Goal: Use online tool/utility: Utilize a website feature to perform a specific function

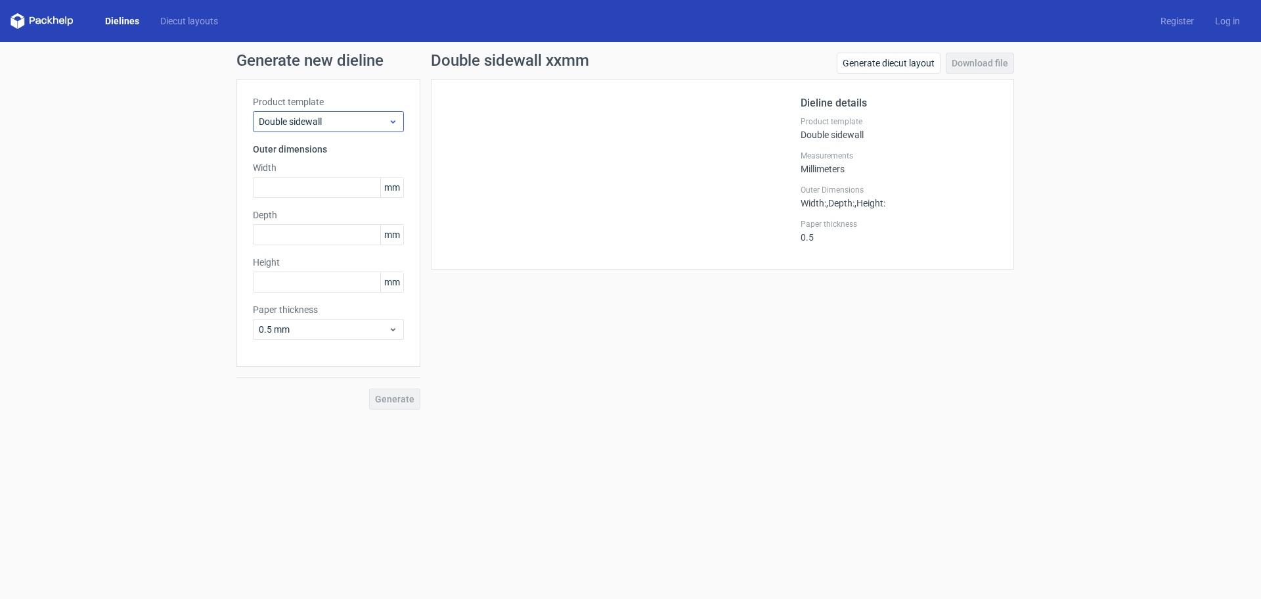
drag, startPoint x: 300, startPoint y: 109, endPoint x: 304, endPoint y: 116, distance: 7.7
click at [303, 114] on div "Product template Double sidewall" at bounding box center [328, 113] width 151 height 37
click at [308, 120] on span "Double sidewall" at bounding box center [323, 121] width 129 height 13
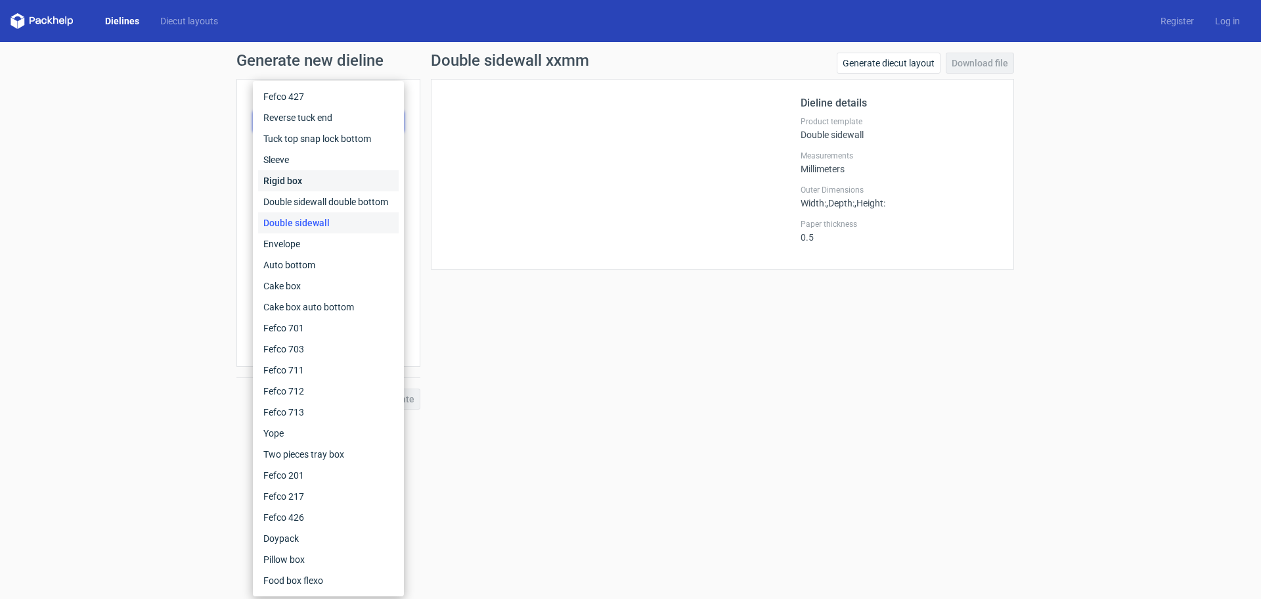
click at [310, 179] on div "Rigid box" at bounding box center [328, 180] width 141 height 21
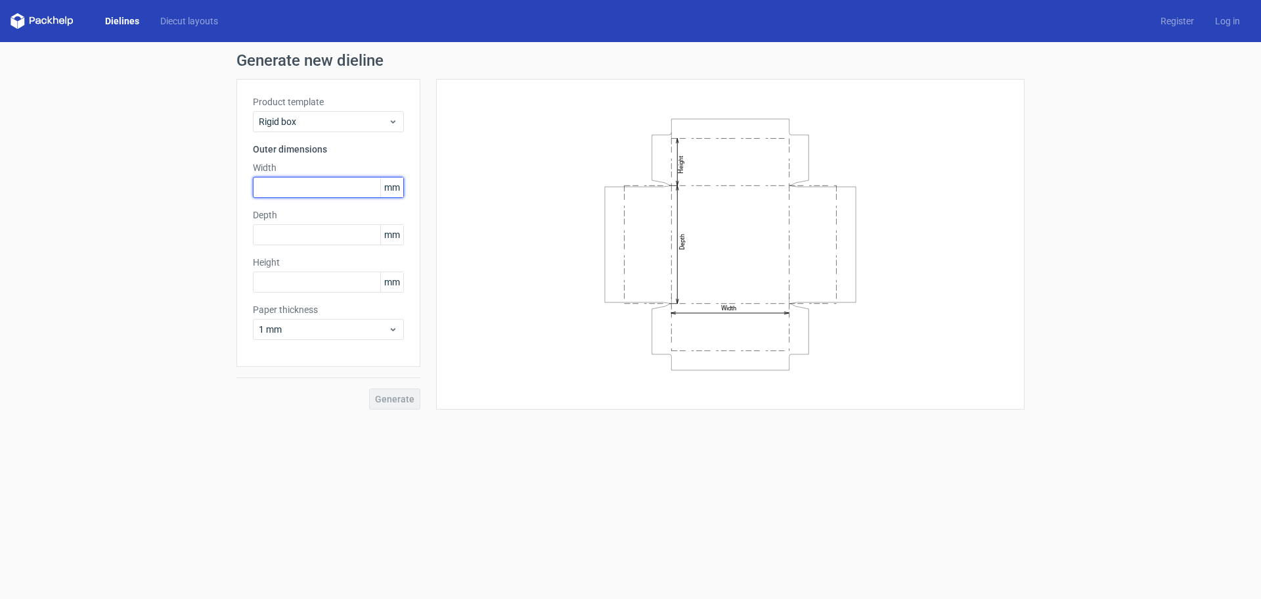
click at [300, 184] on input "text" at bounding box center [328, 187] width 151 height 21
type input "400"
type input "3"
type input "180"
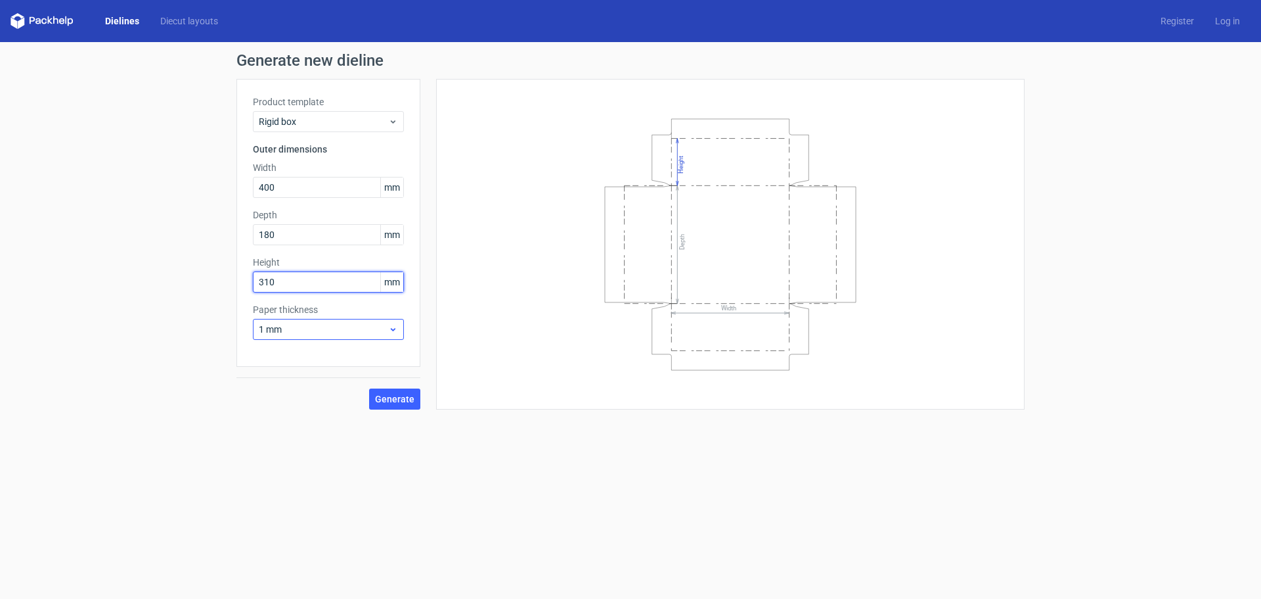
type input "310"
click at [346, 325] on span "1 mm" at bounding box center [323, 329] width 129 height 13
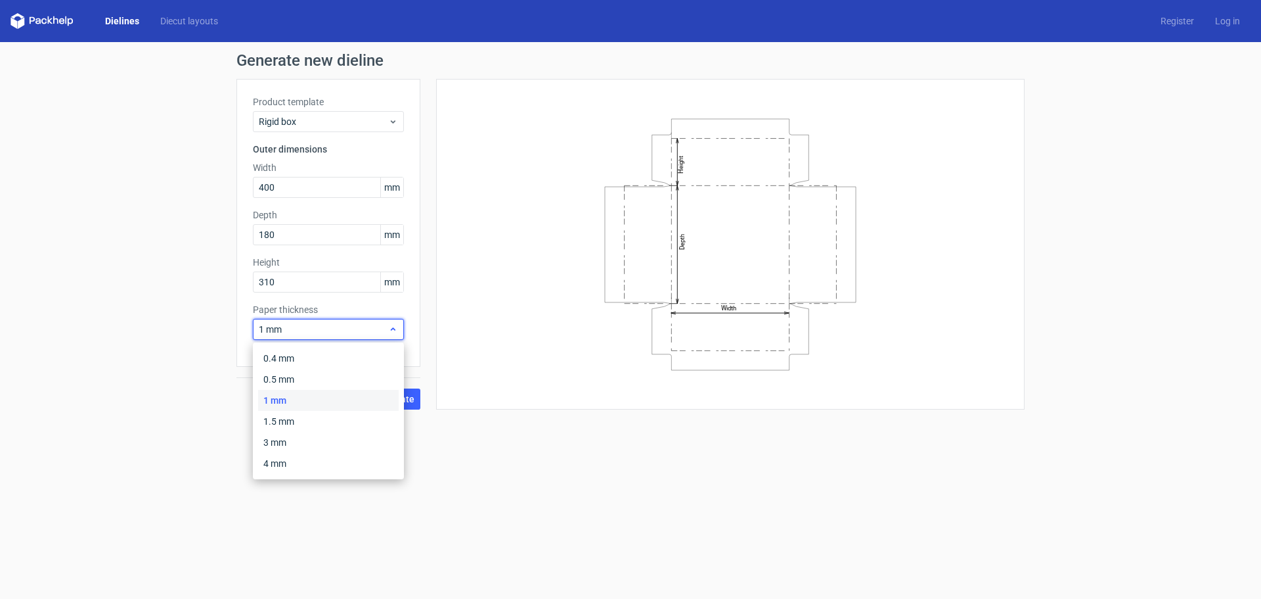
click at [346, 325] on span "1 mm" at bounding box center [323, 329] width 129 height 13
click at [392, 396] on span "Generate" at bounding box center [394, 398] width 39 height 9
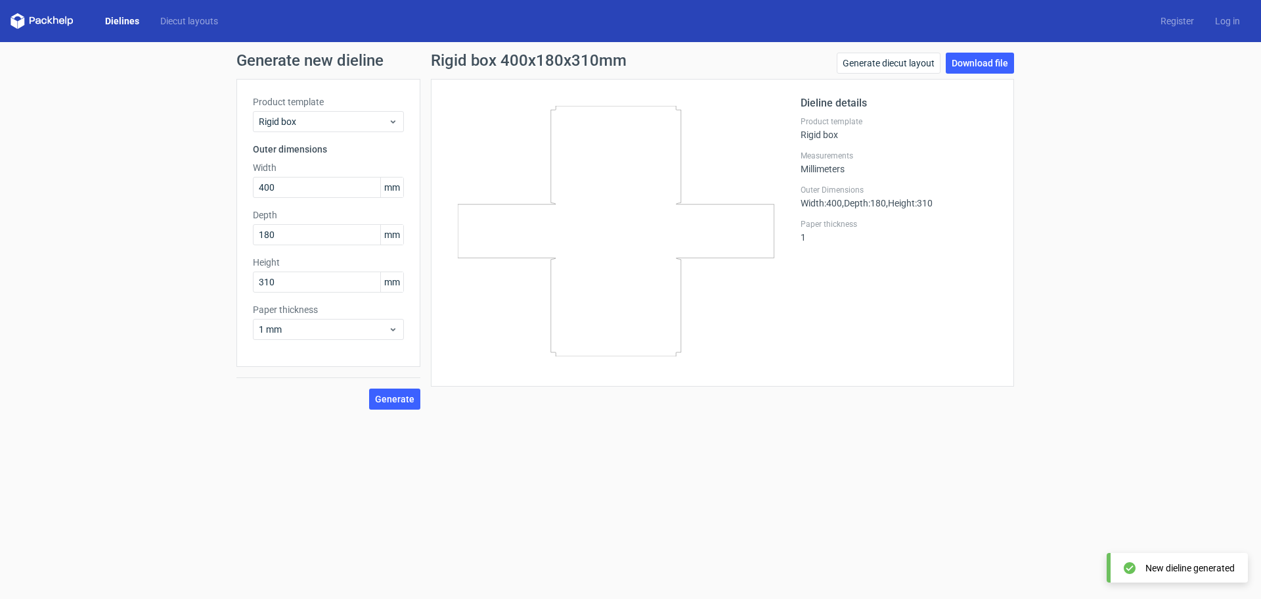
click at [380, 64] on h1 "Generate new dieline" at bounding box center [631, 61] width 788 height 16
click at [339, 114] on div "Rigid box" at bounding box center [328, 121] width 151 height 21
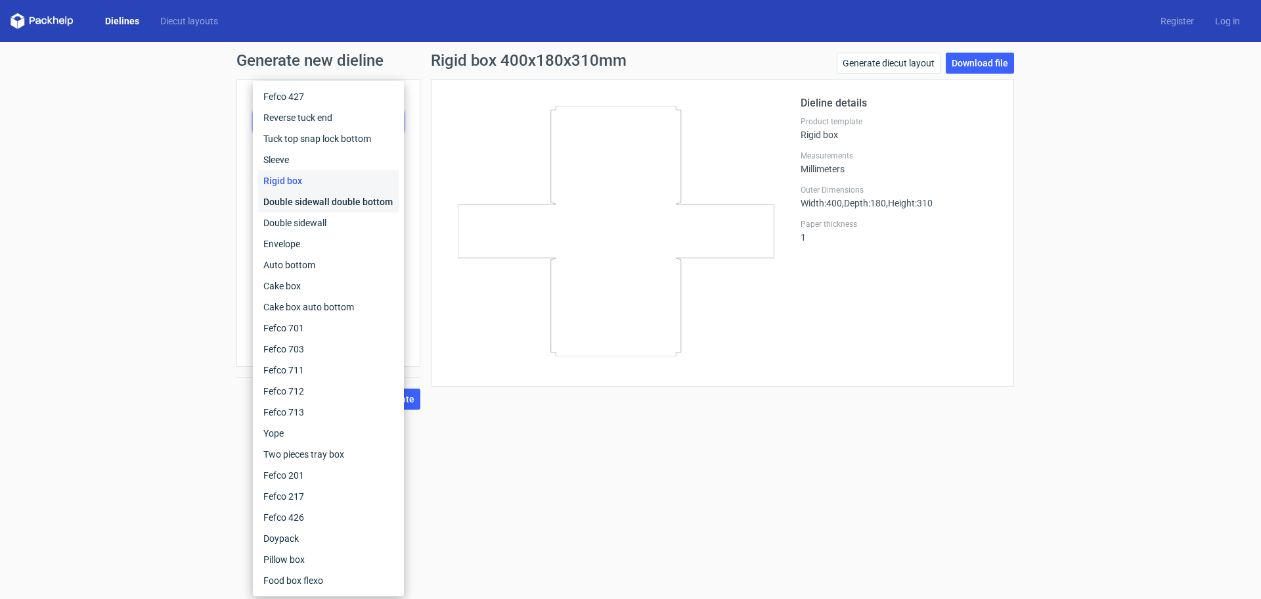
click at [336, 204] on div "Double sidewall double bottom" at bounding box center [328, 201] width 141 height 21
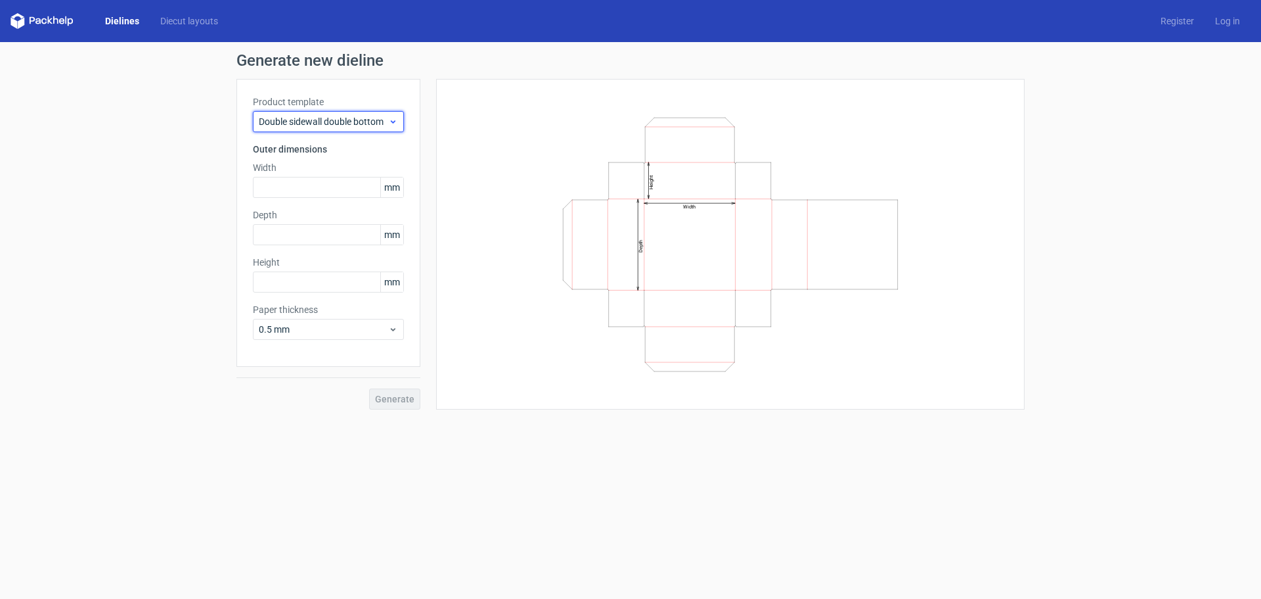
click at [310, 116] on span "Double sidewall double bottom" at bounding box center [323, 121] width 129 height 13
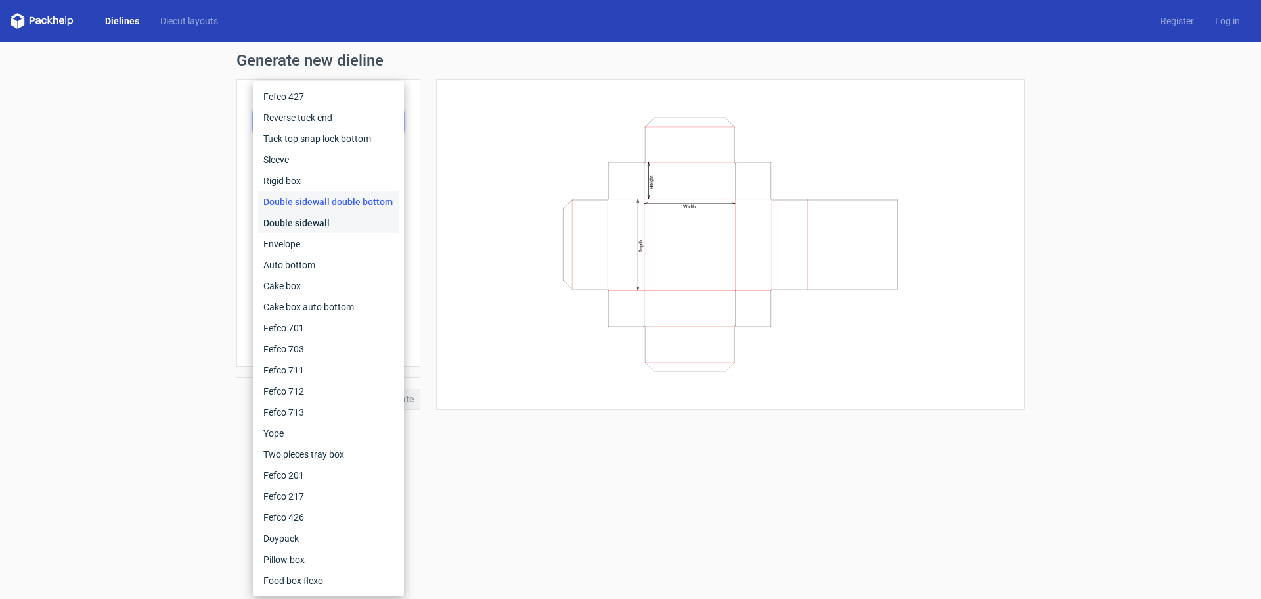
click at [312, 217] on div "Double sidewall" at bounding box center [328, 222] width 141 height 21
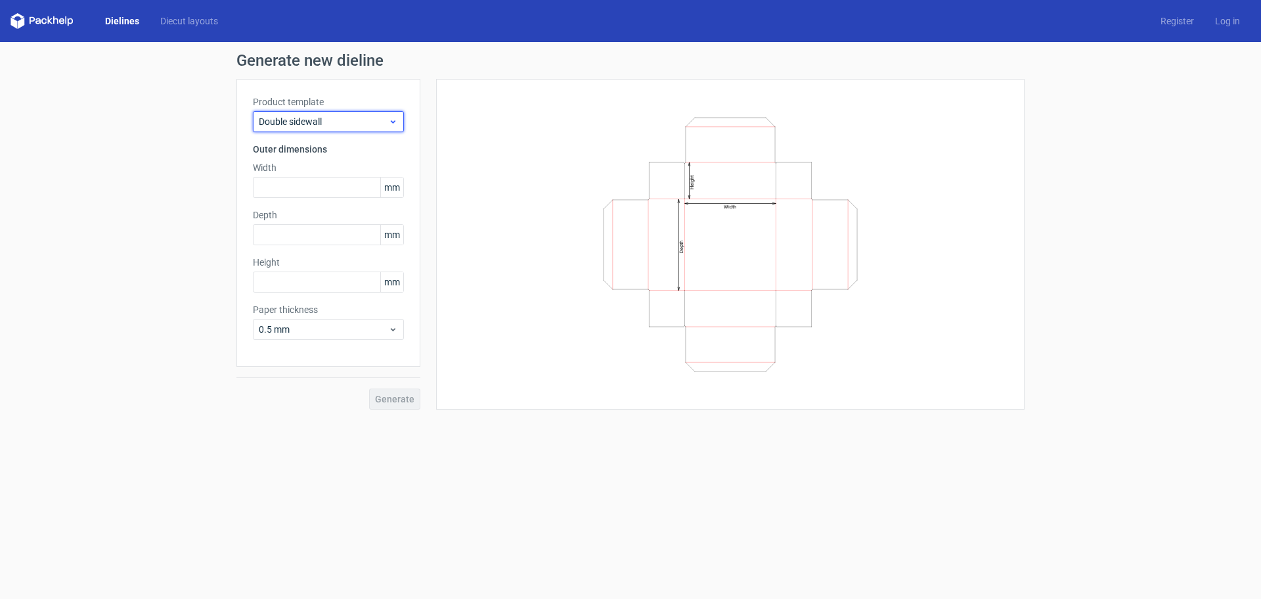
click at [332, 116] on span "Double sidewall" at bounding box center [323, 121] width 129 height 13
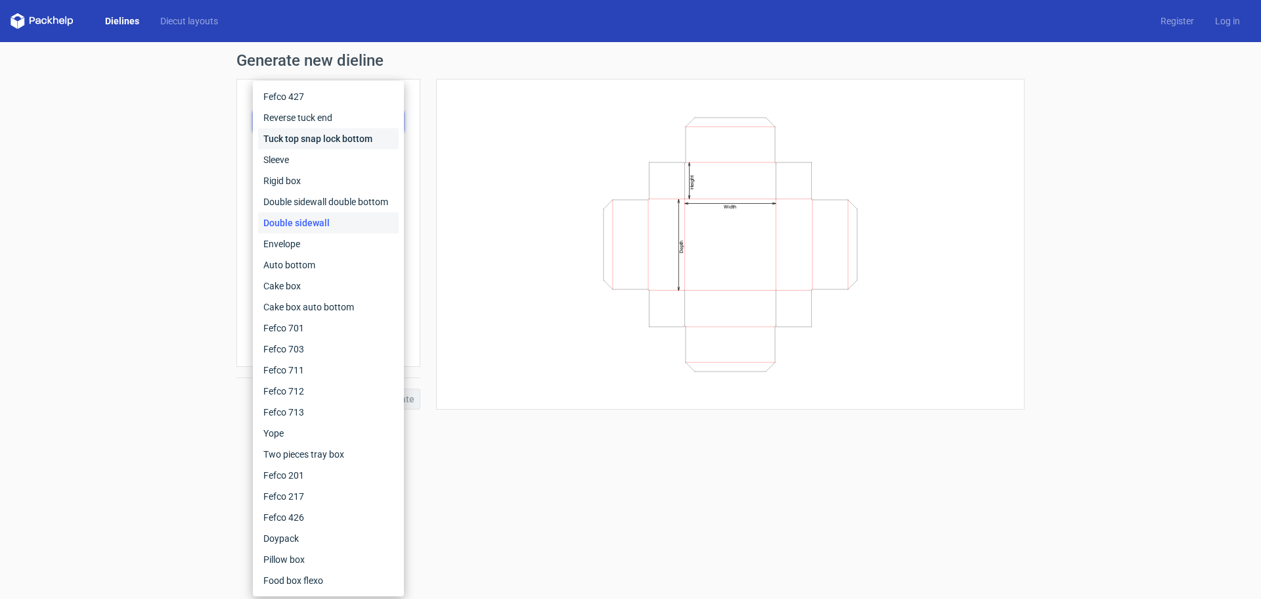
click at [332, 133] on div "Tuck top snap lock bottom" at bounding box center [328, 138] width 141 height 21
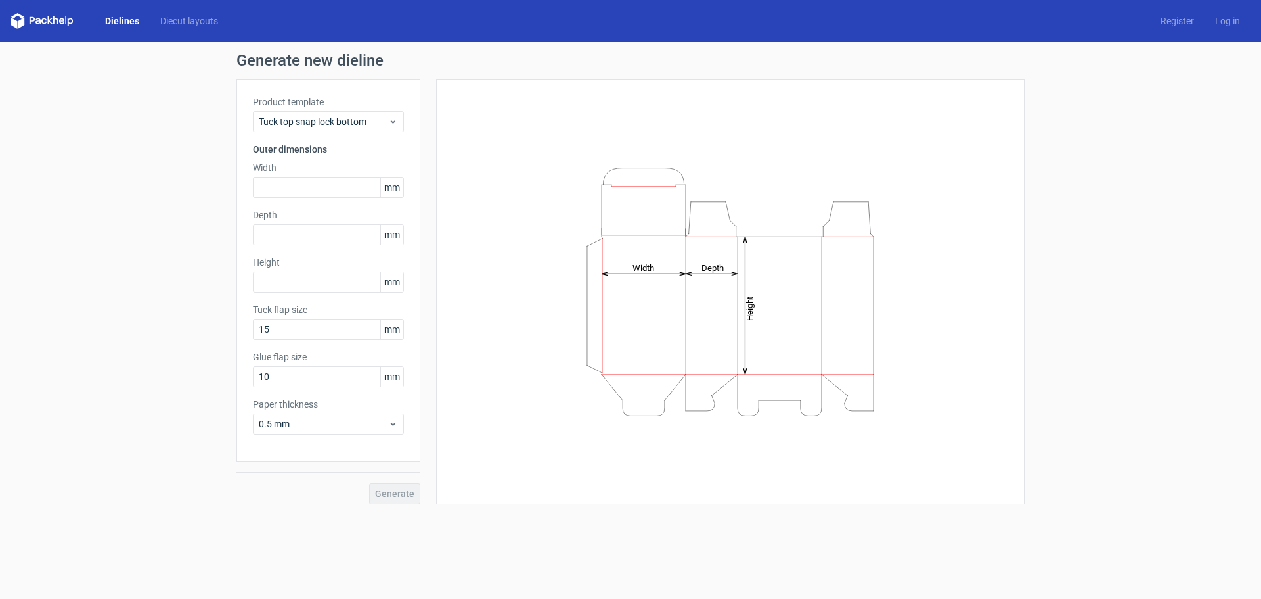
click at [334, 104] on label "Product template" at bounding box center [328, 101] width 151 height 13
click at [331, 124] on span "Tuck top snap lock bottom" at bounding box center [323, 121] width 129 height 13
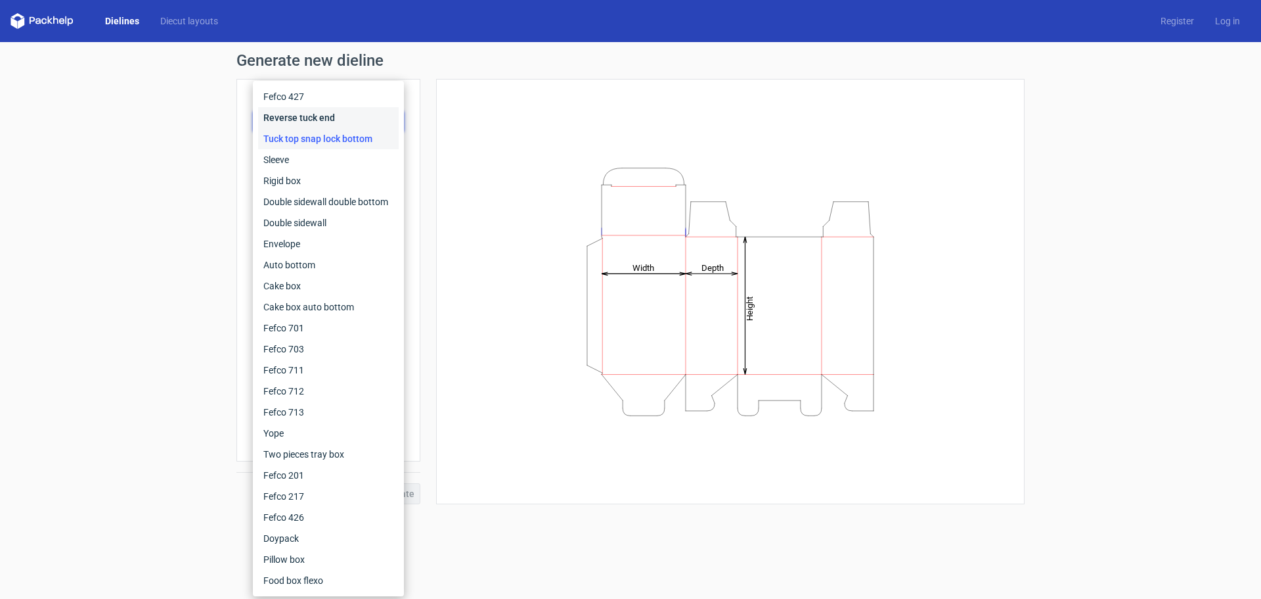
click at [332, 119] on div "Reverse tuck end" at bounding box center [328, 117] width 141 height 21
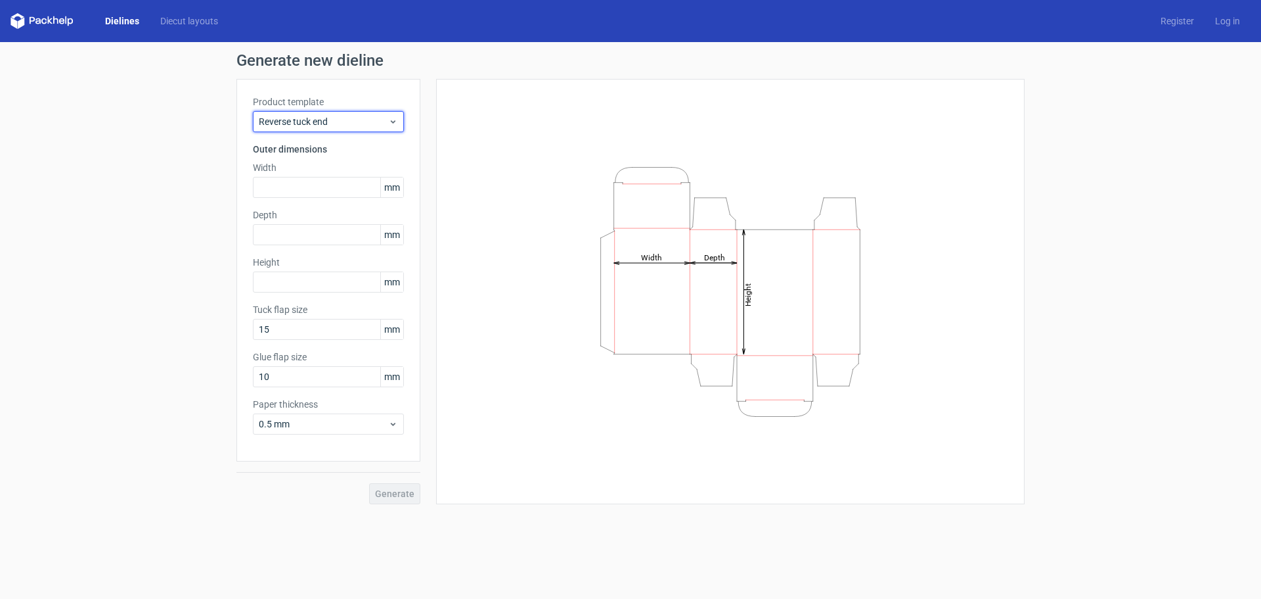
click at [332, 119] on span "Reverse tuck end" at bounding box center [323, 121] width 129 height 13
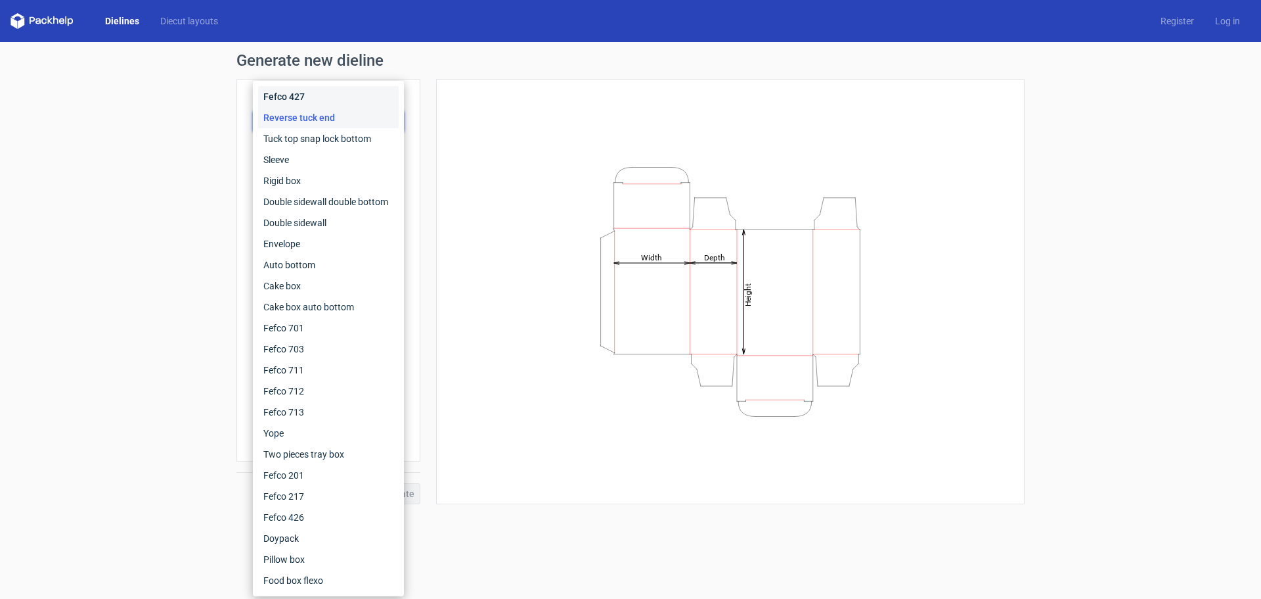
click at [327, 102] on div "Fefco 427" at bounding box center [328, 96] width 141 height 21
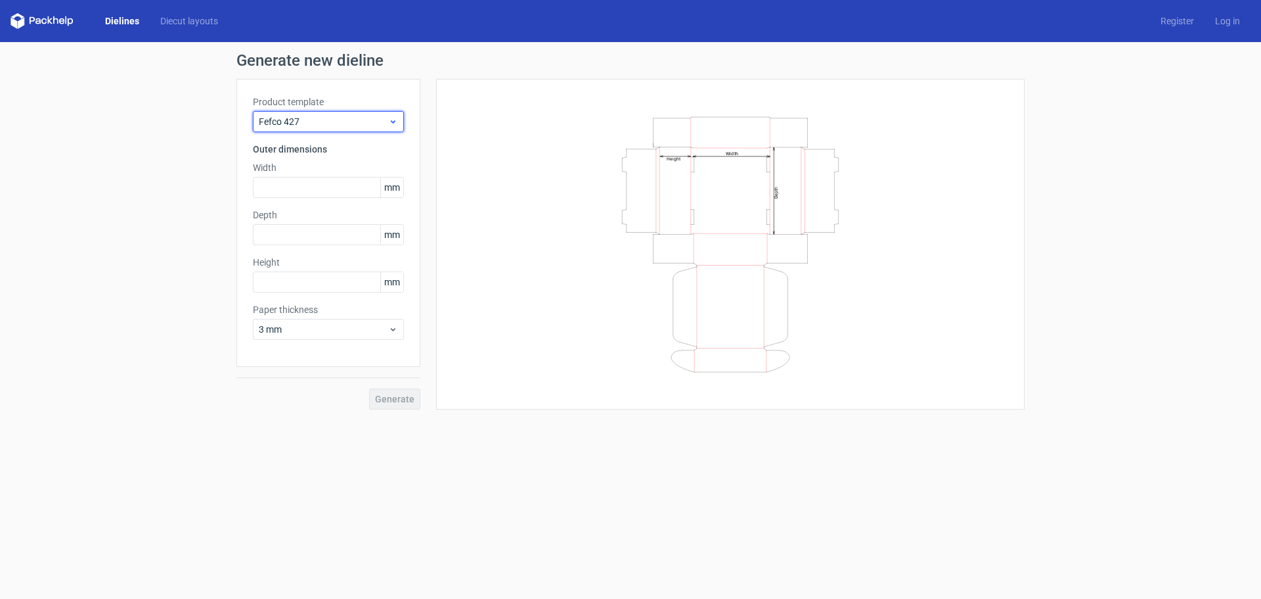
click at [325, 122] on span "Fefco 427" at bounding box center [323, 121] width 129 height 13
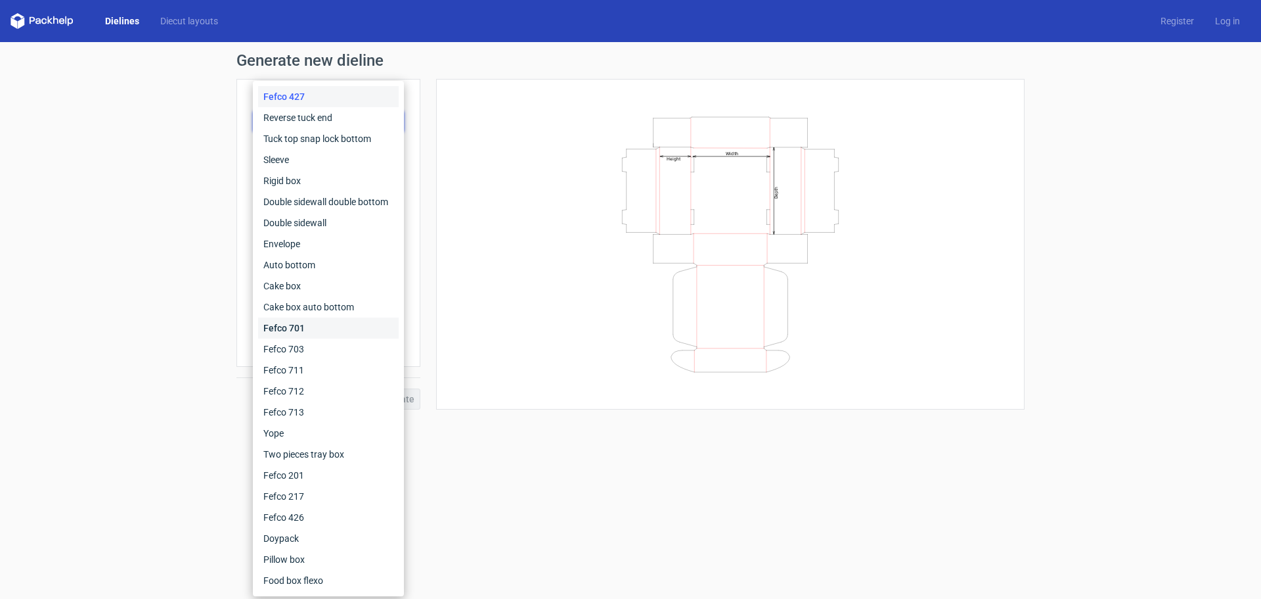
click at [307, 325] on div "Fefco 701" at bounding box center [328, 327] width 141 height 21
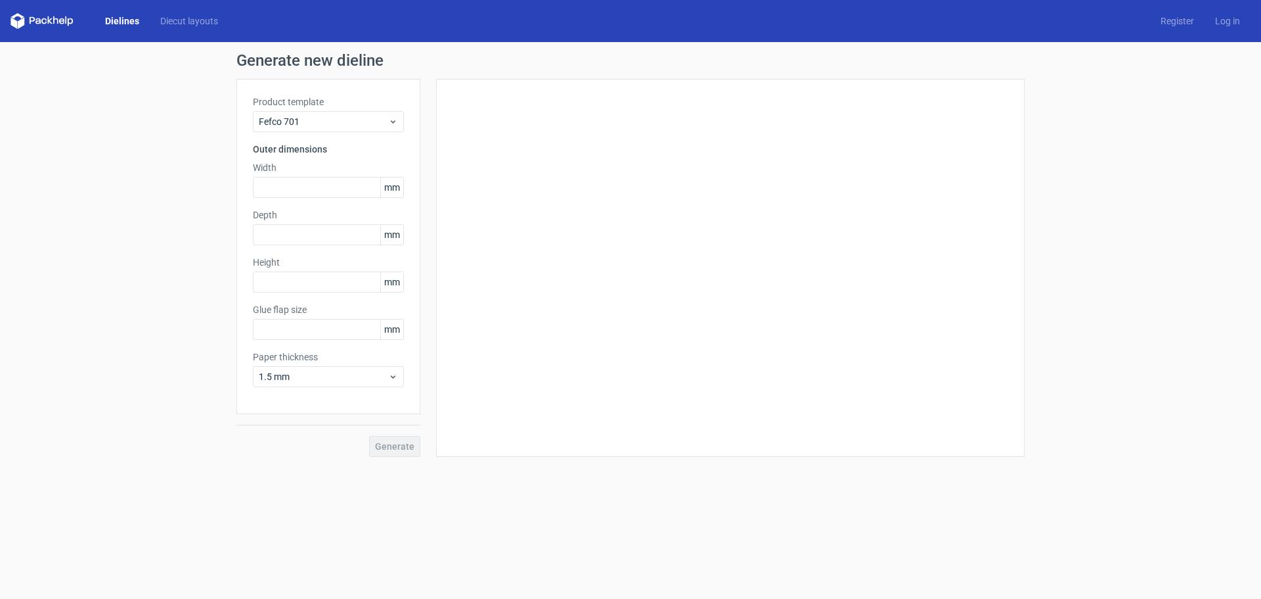
type input "25"
click at [328, 124] on span "Fefco 701" at bounding box center [323, 121] width 129 height 13
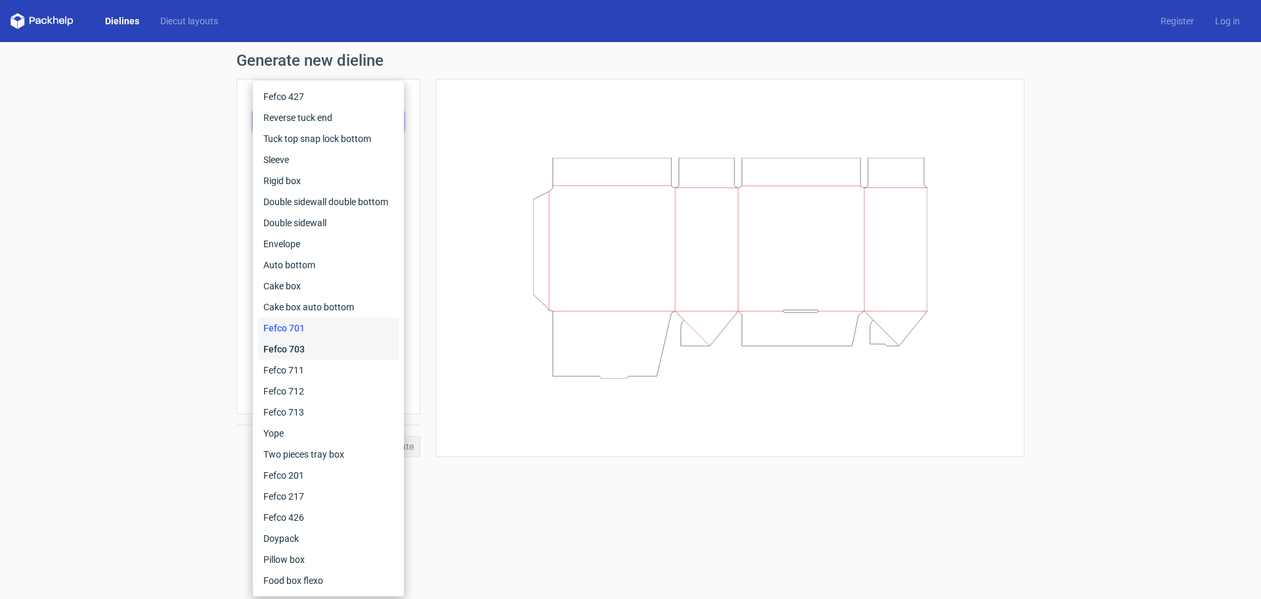
click at [321, 342] on div "Fefco 703" at bounding box center [328, 348] width 141 height 21
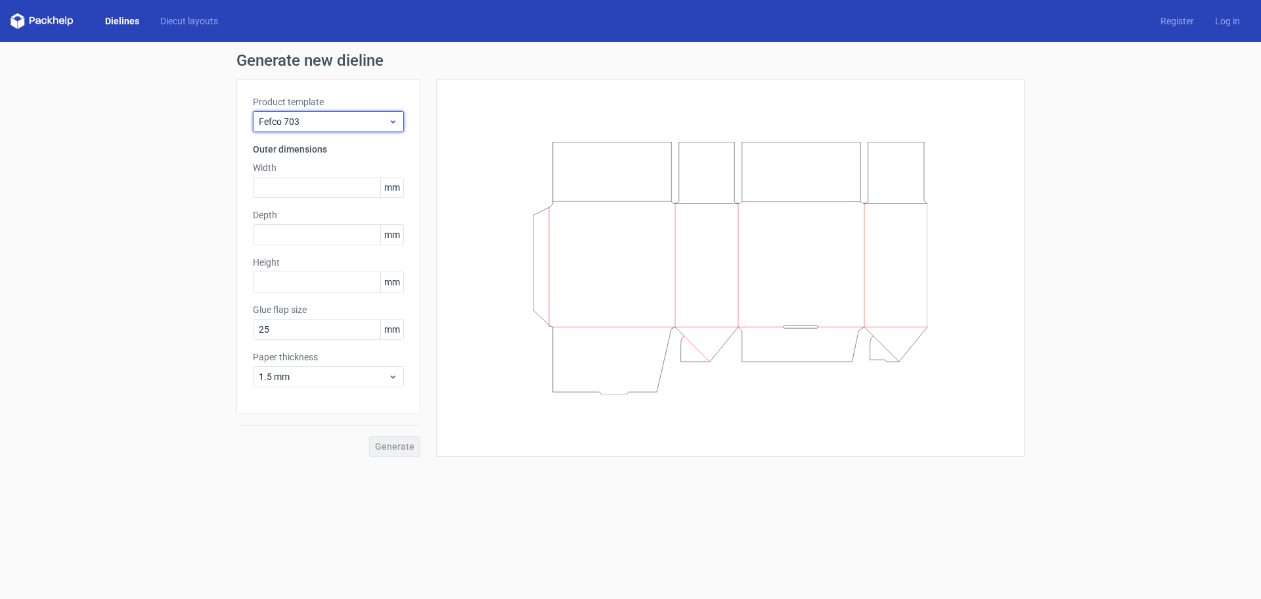
click at [325, 129] on div "Fefco 703" at bounding box center [328, 121] width 151 height 21
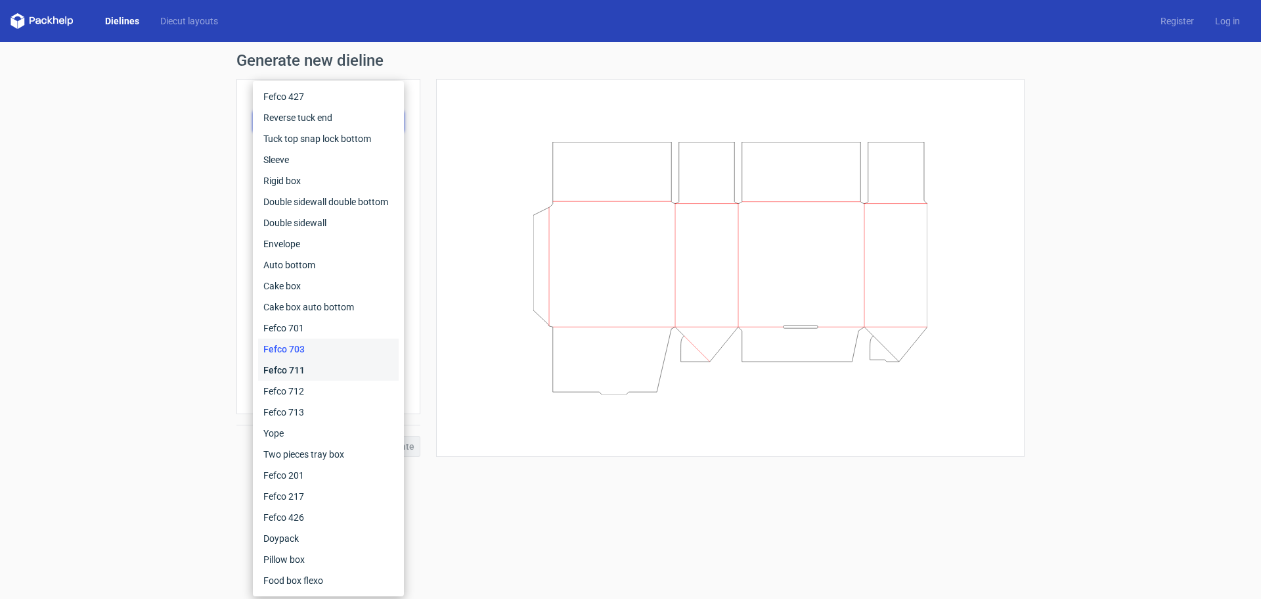
click at [300, 369] on div "Fefco 711" at bounding box center [328, 369] width 141 height 21
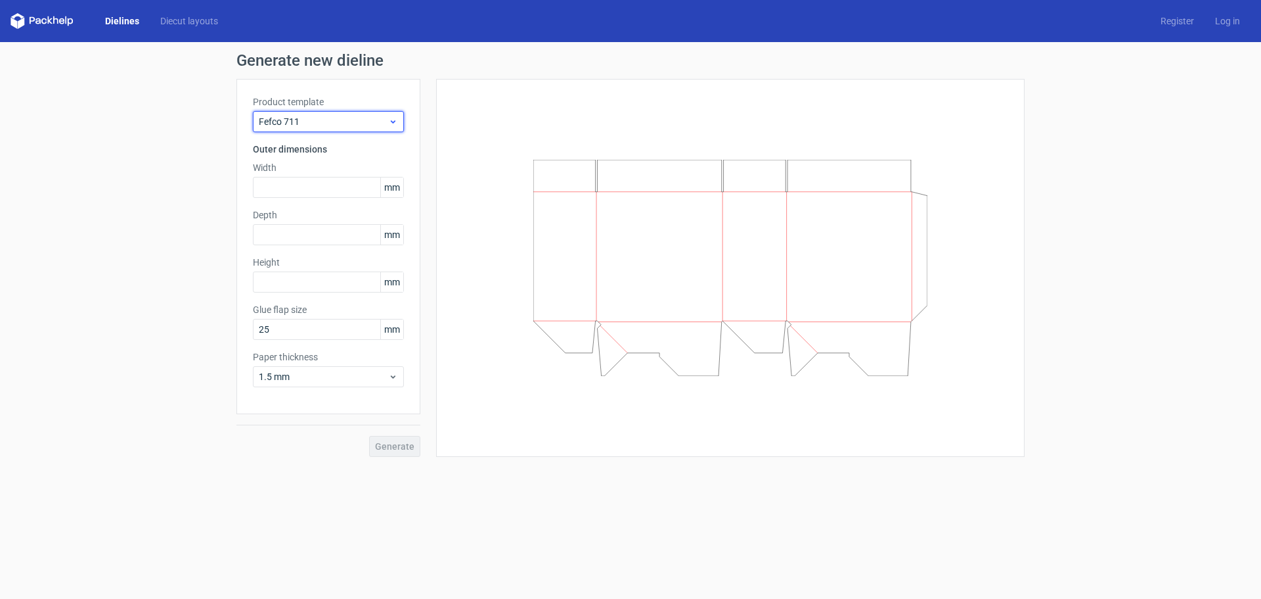
click at [334, 115] on span "Fefco 711" at bounding box center [323, 121] width 129 height 13
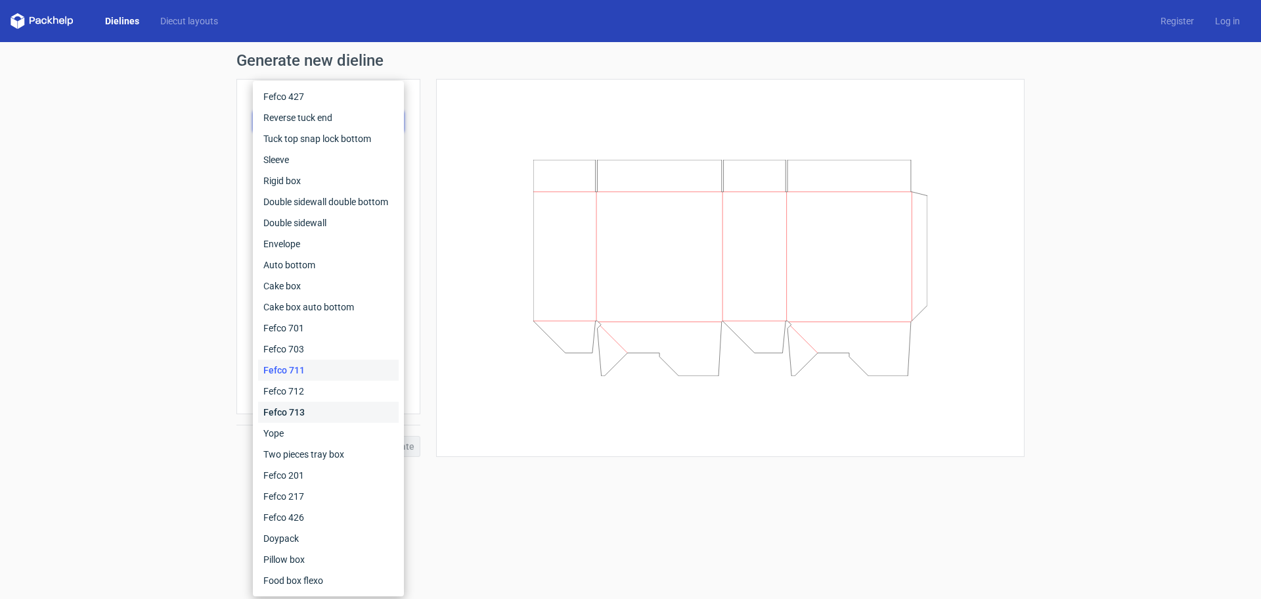
click at [310, 402] on div "Fefco 713" at bounding box center [328, 411] width 141 height 21
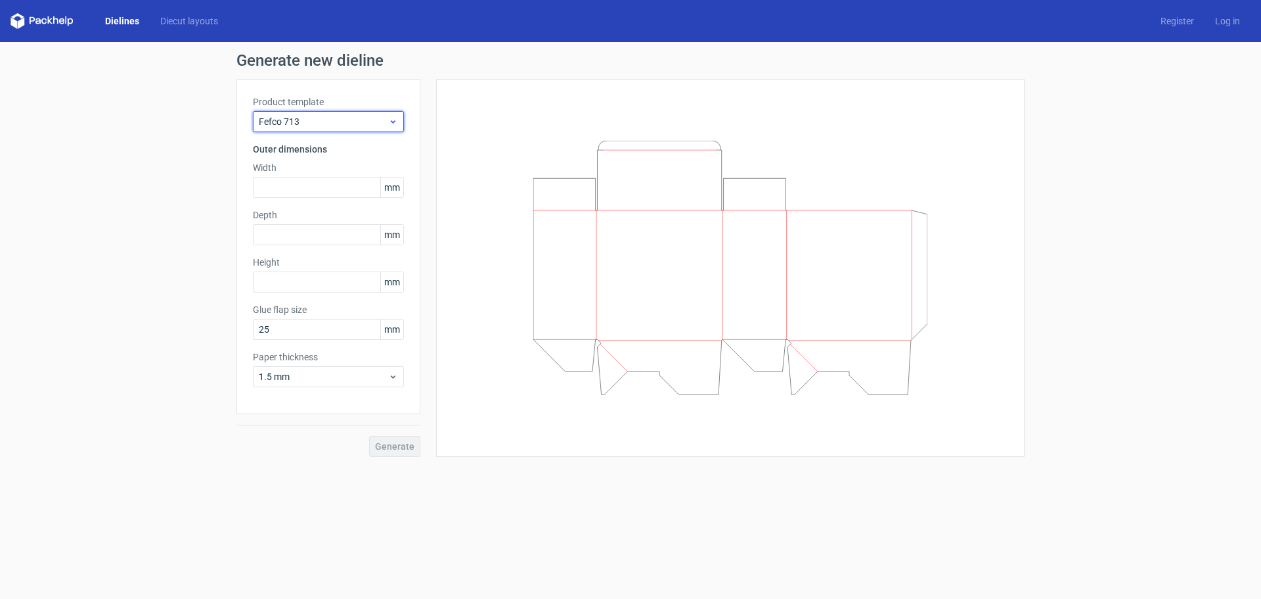
click at [320, 114] on div "Fefco 713" at bounding box center [328, 121] width 151 height 21
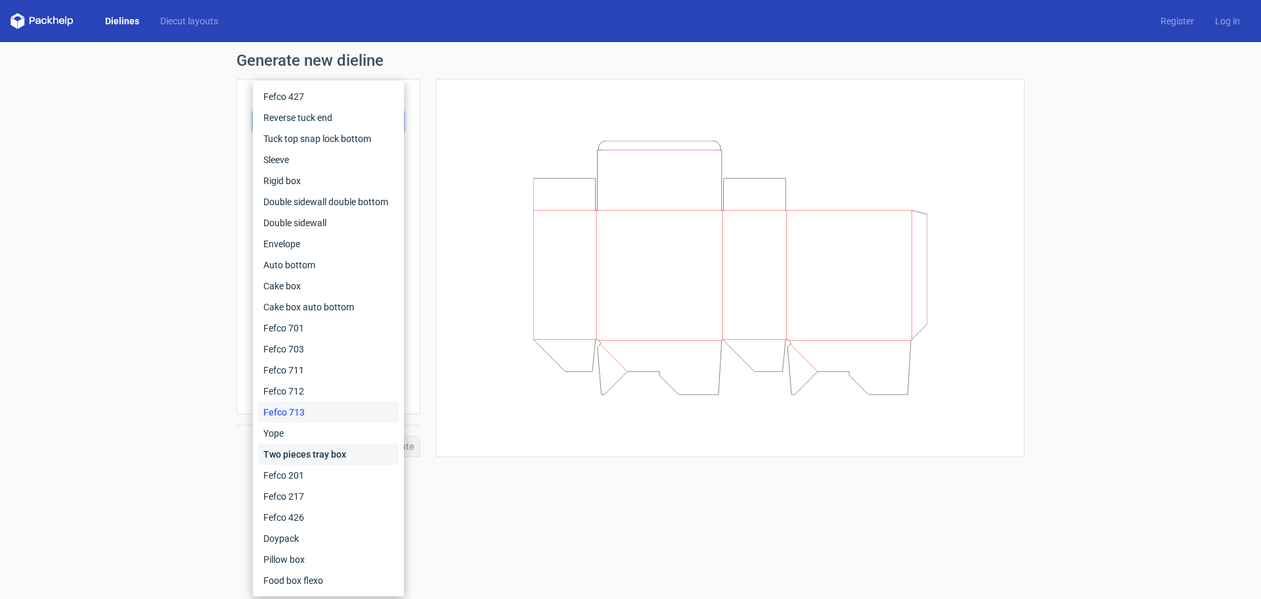
drag, startPoint x: 320, startPoint y: 461, endPoint x: 330, endPoint y: 460, distance: 9.9
click at [321, 461] on div "Two pieces tray box" at bounding box center [328, 453] width 141 height 21
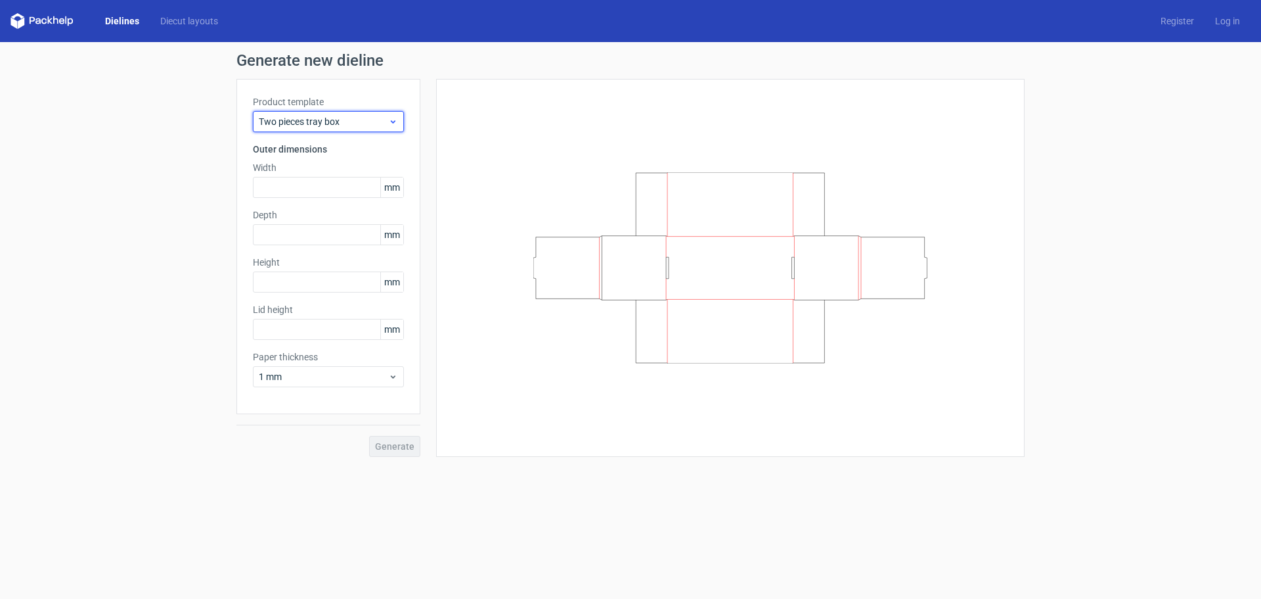
click at [307, 113] on div "Two pieces tray box" at bounding box center [328, 121] width 151 height 21
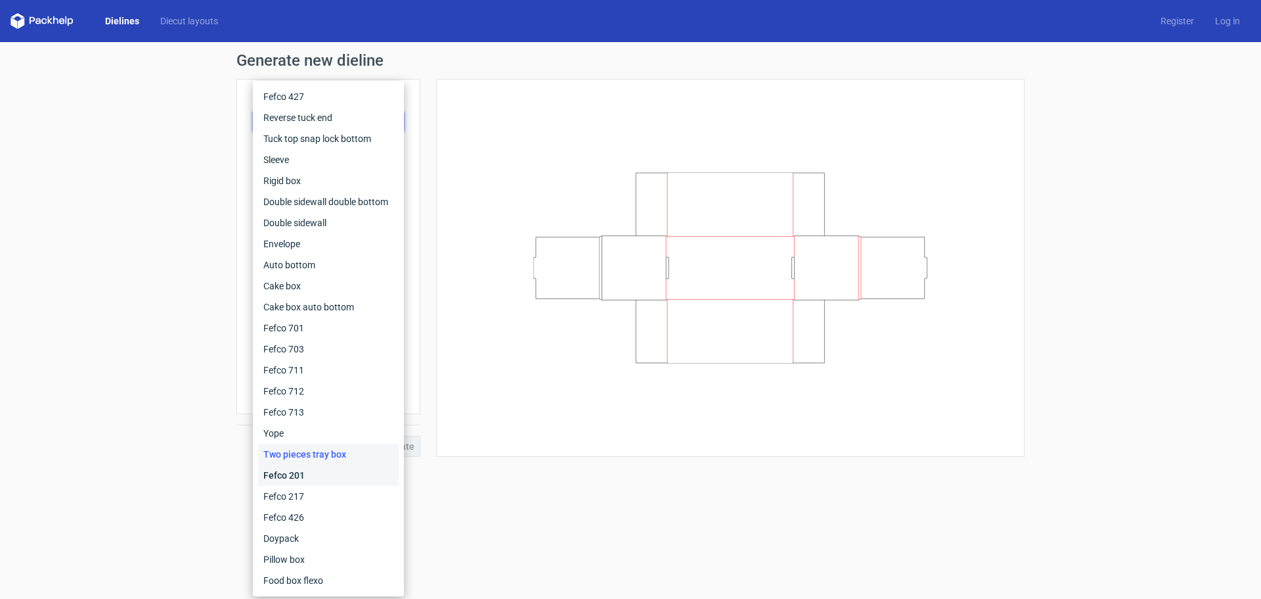
click at [330, 484] on div "Fefco 201" at bounding box center [328, 475] width 141 height 21
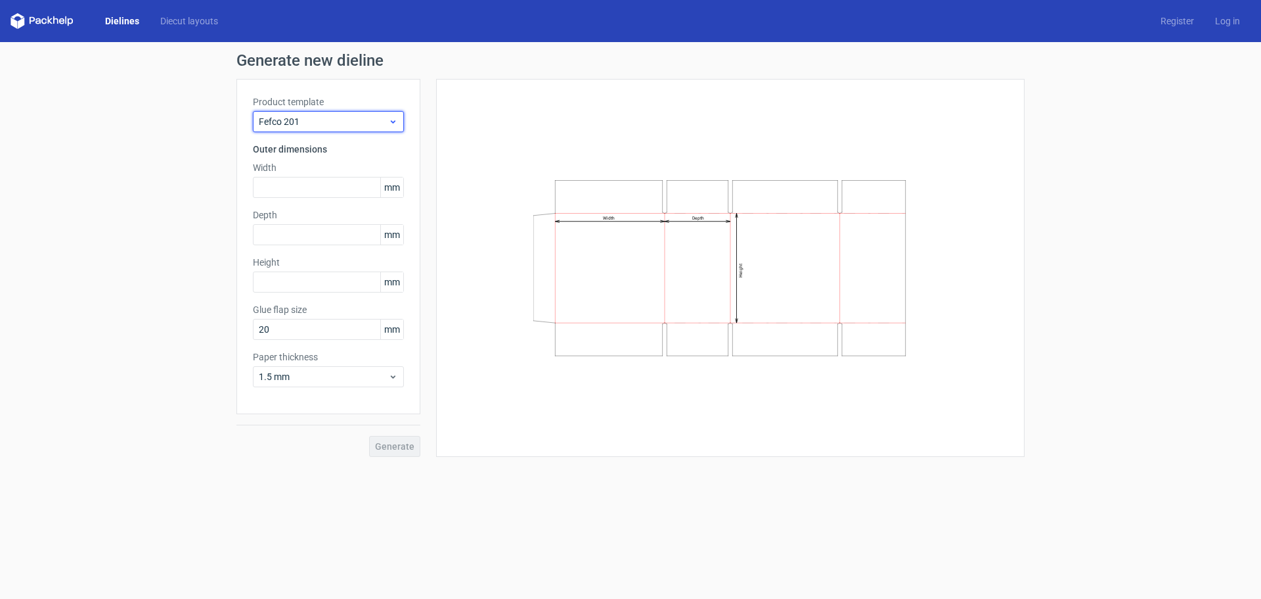
click at [330, 123] on span "Fefco 201" at bounding box center [323, 121] width 129 height 13
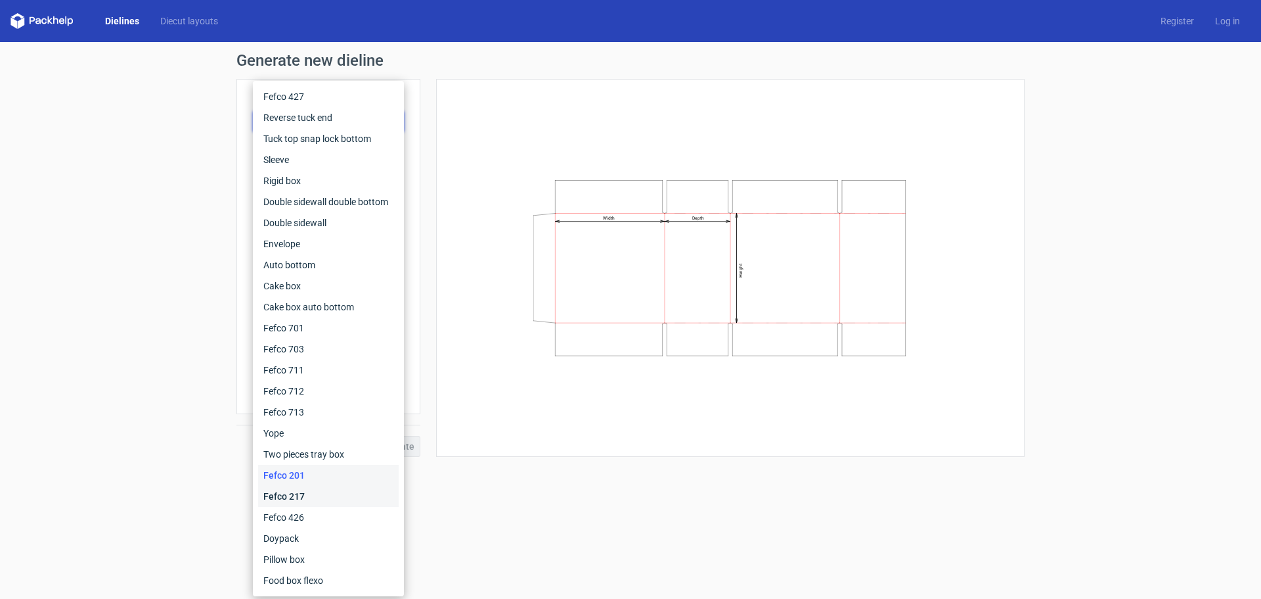
click at [304, 503] on div "Fefco 217" at bounding box center [328, 496] width 141 height 21
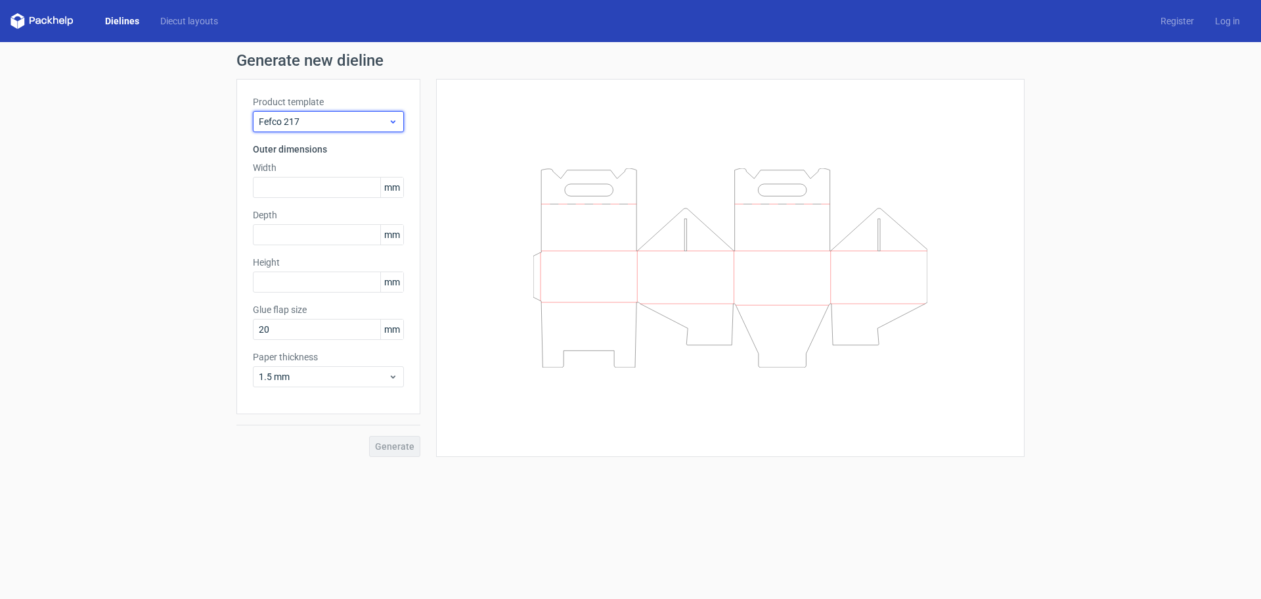
click at [363, 116] on span "Fefco 217" at bounding box center [323, 121] width 129 height 13
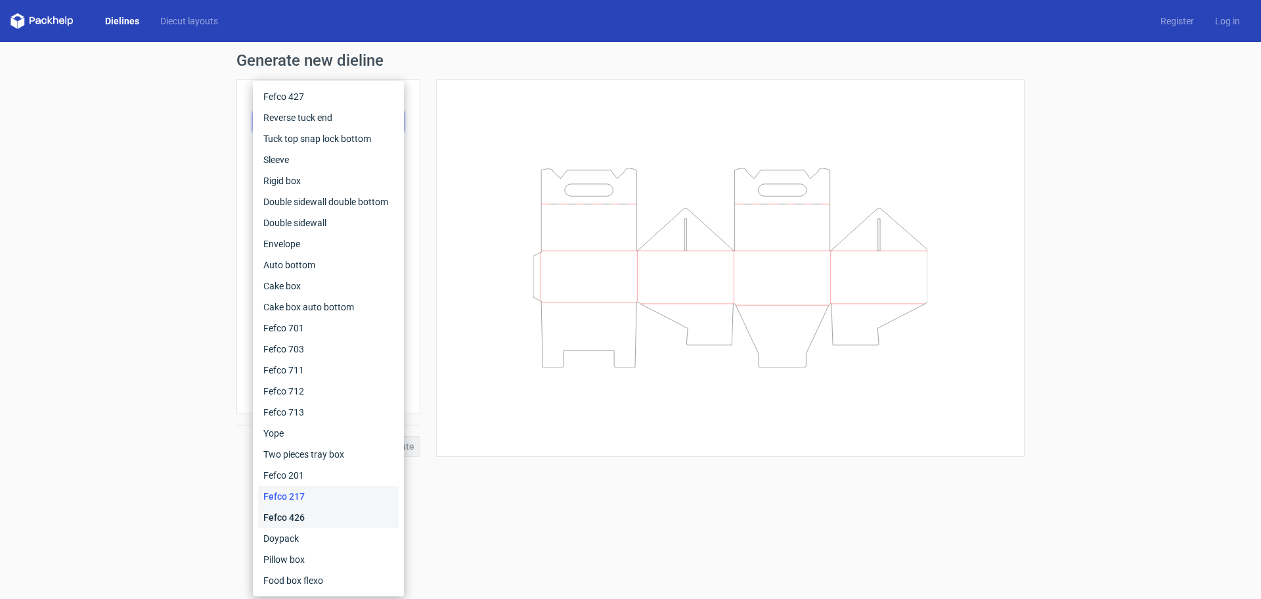
click at [315, 509] on div "Fefco 426" at bounding box center [328, 517] width 141 height 21
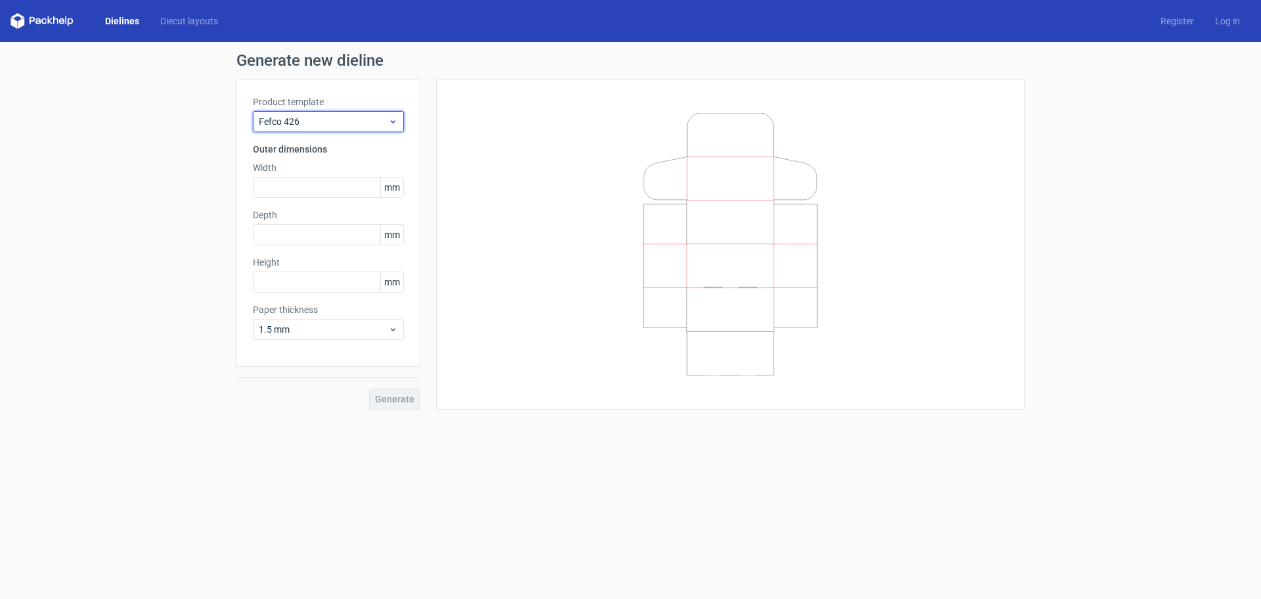
click at [343, 123] on span "Fefco 426" at bounding box center [323, 121] width 129 height 13
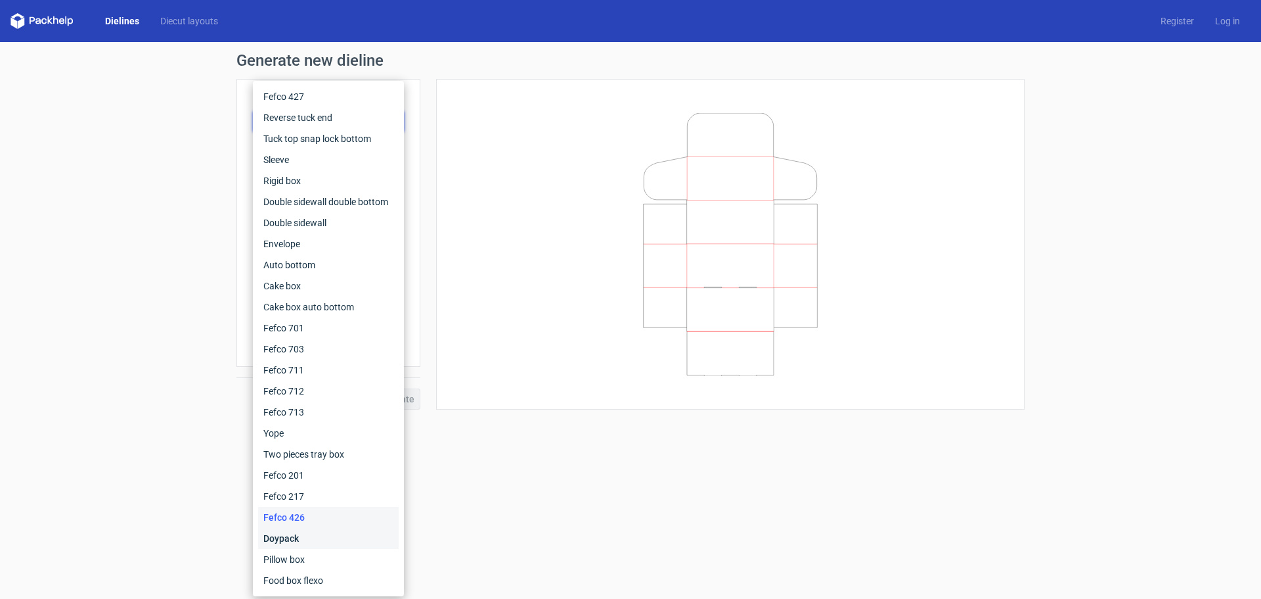
click at [329, 530] on div "Doypack" at bounding box center [328, 538] width 141 height 21
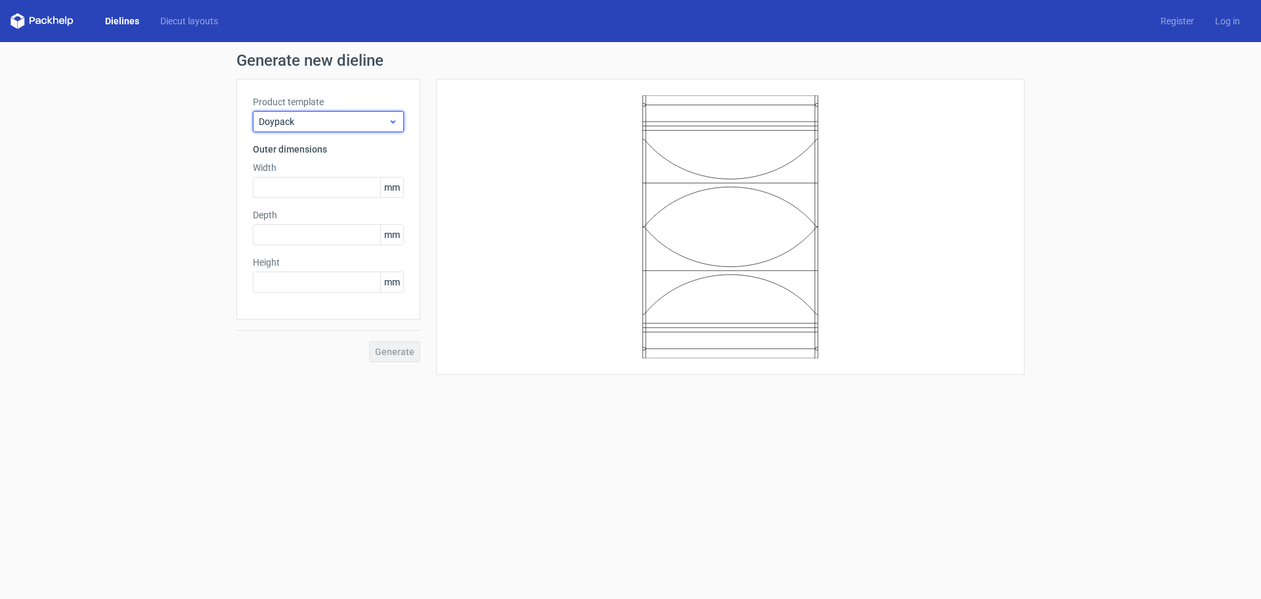
click at [326, 123] on span "Doypack" at bounding box center [323, 121] width 129 height 13
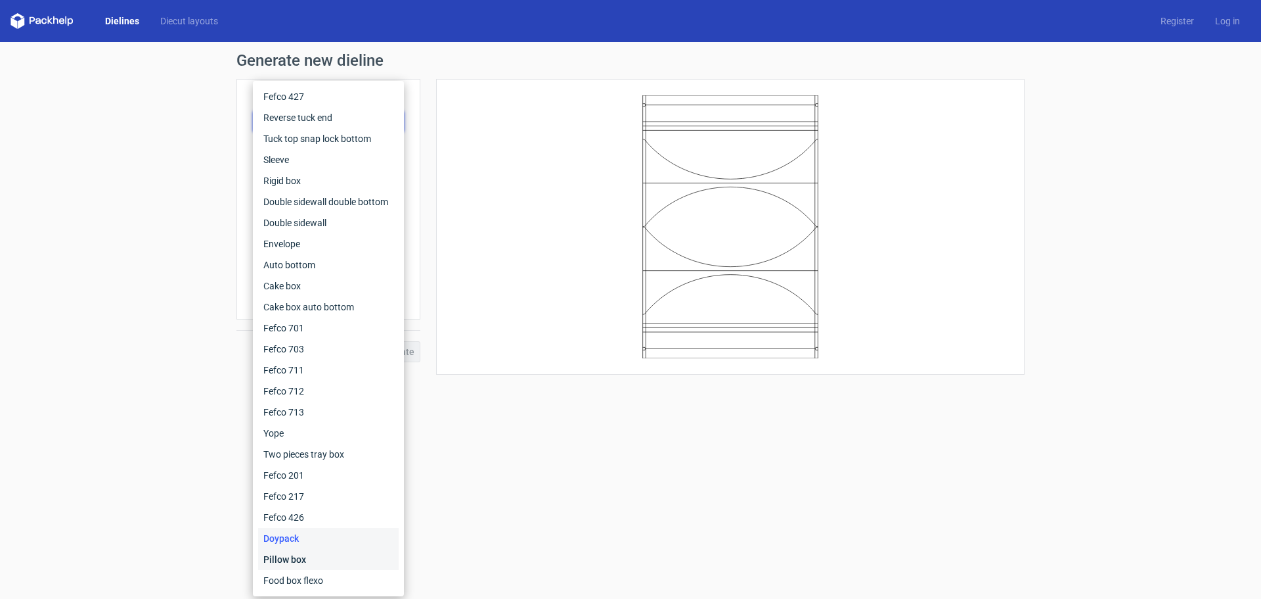
click at [302, 560] on div "Pillow box" at bounding box center [328, 559] width 141 height 21
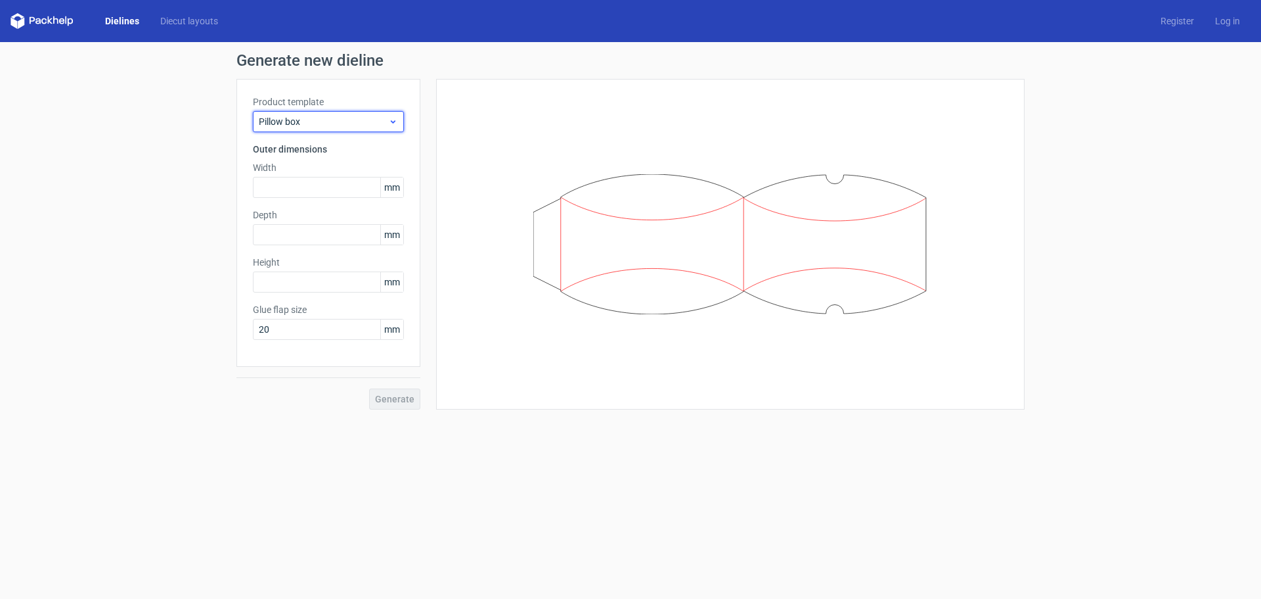
click at [309, 125] on span "Pillow box" at bounding box center [323, 121] width 129 height 13
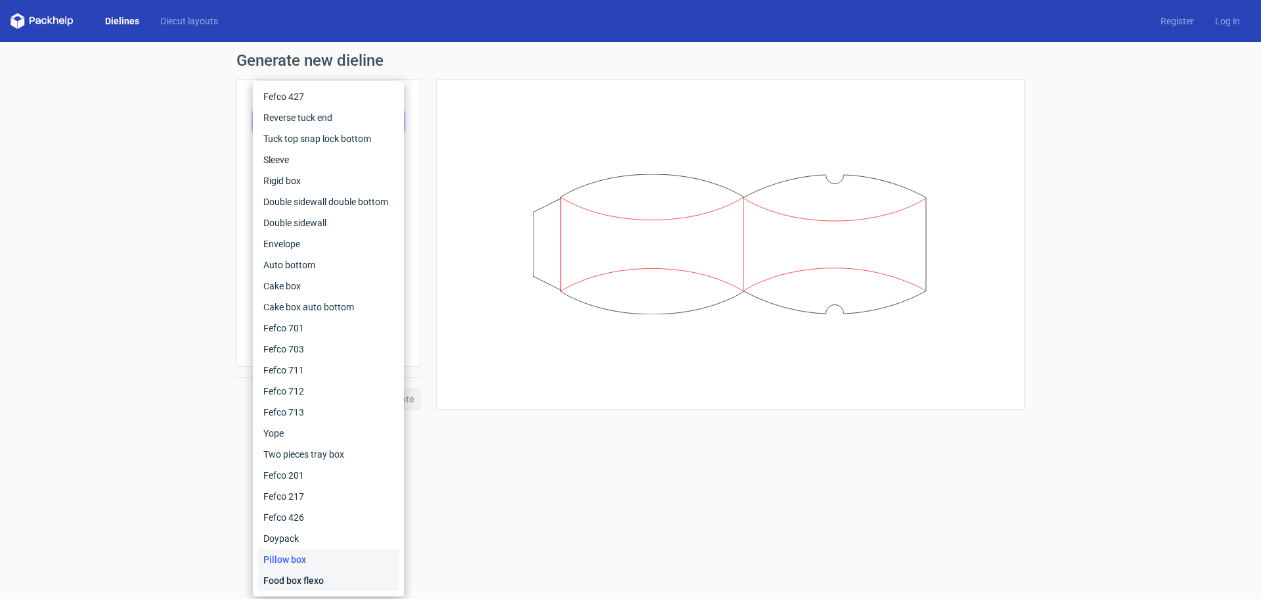
click at [319, 574] on div "Food box flexo" at bounding box center [328, 580] width 141 height 21
